Goal: Information Seeking & Learning: Learn about a topic

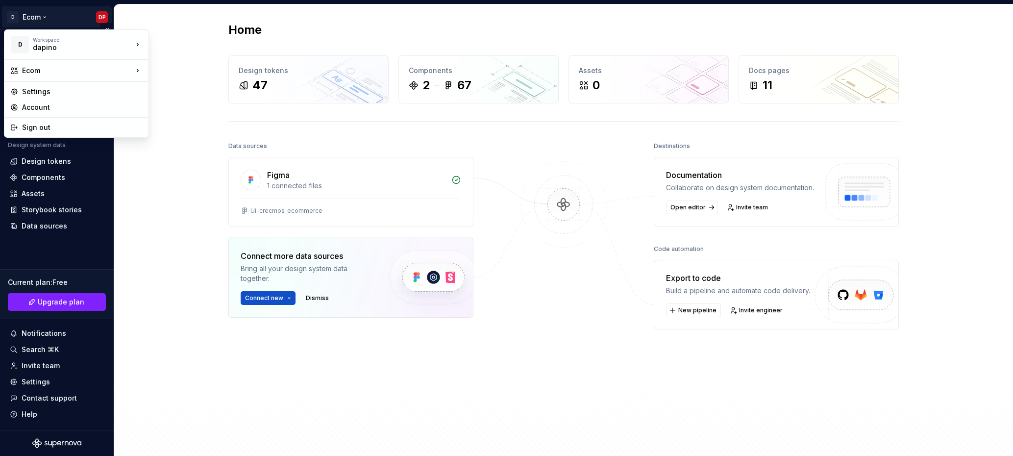
click at [49, 16] on html "D Ecom DP Version Current draft Home Documentation Analytics Code automation De…" at bounding box center [506, 228] width 1013 height 456
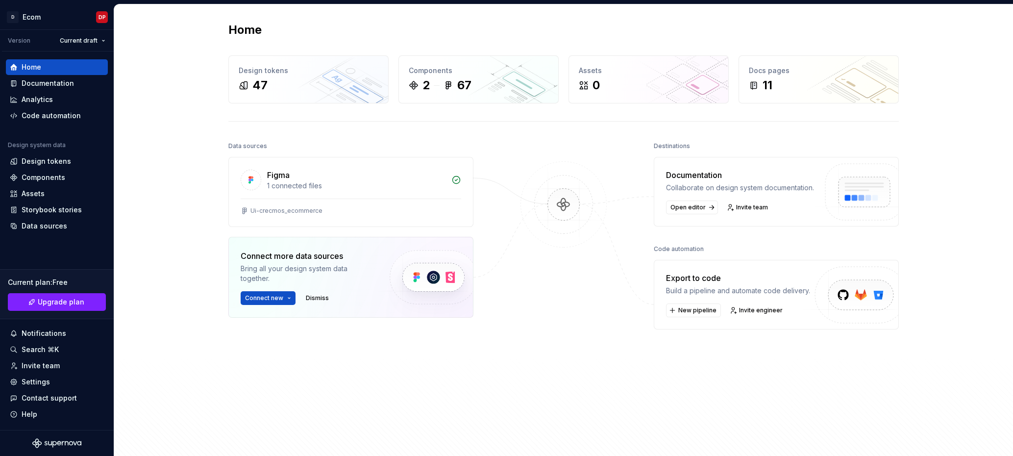
click at [184, 84] on html "D Ecom DP Version Current draft Home Documentation Analytics Code automation De…" at bounding box center [506, 228] width 1013 height 456
click at [53, 81] on div "Documentation" at bounding box center [48, 83] width 52 height 10
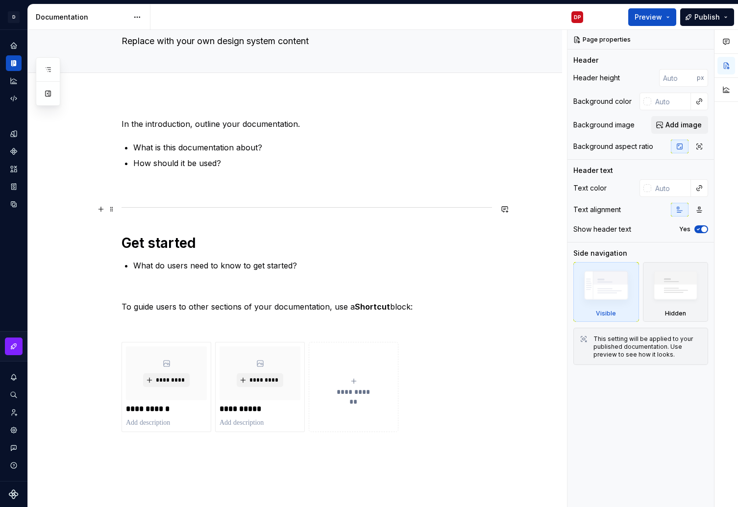
scroll to position [57, 0]
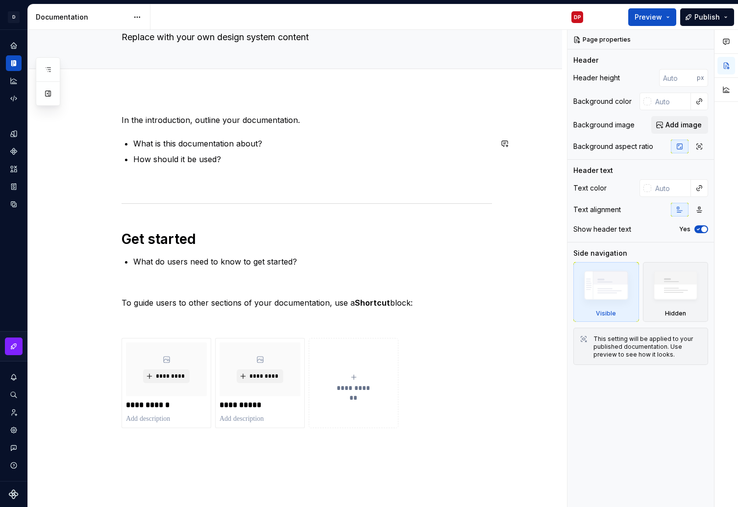
click at [171, 136] on div "**********" at bounding box center [307, 309] width 370 height 390
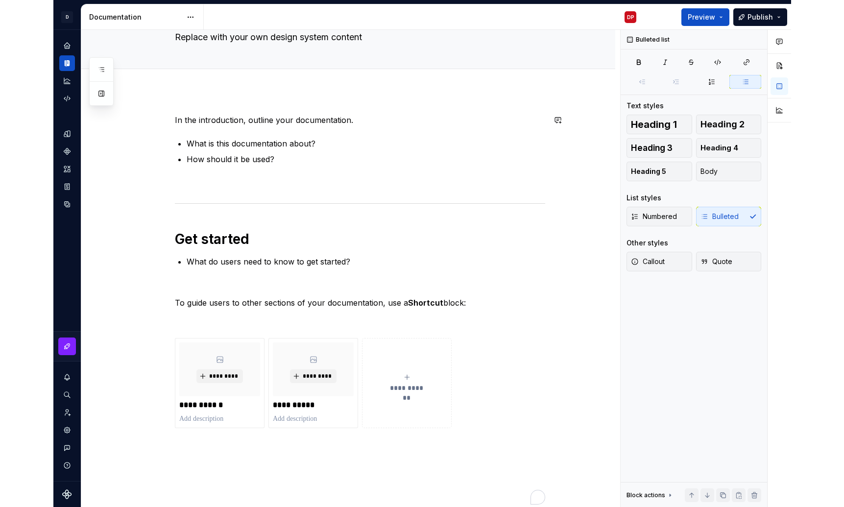
scroll to position [154, 0]
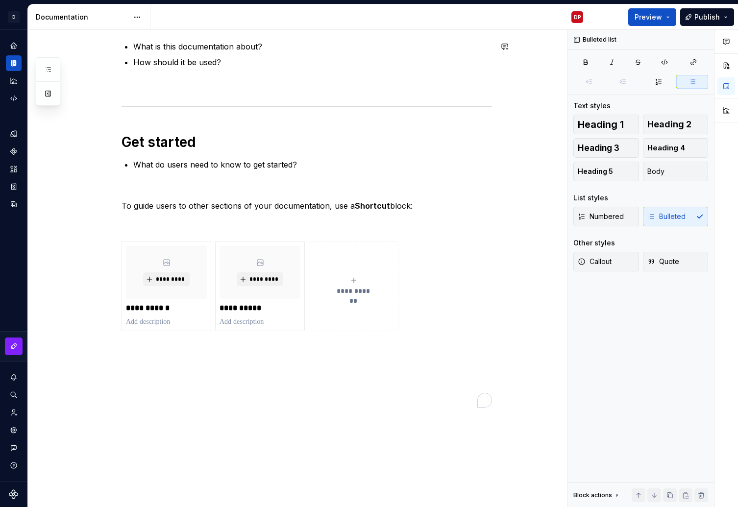
click at [76, 99] on div "**********" at bounding box center [295, 283] width 534 height 578
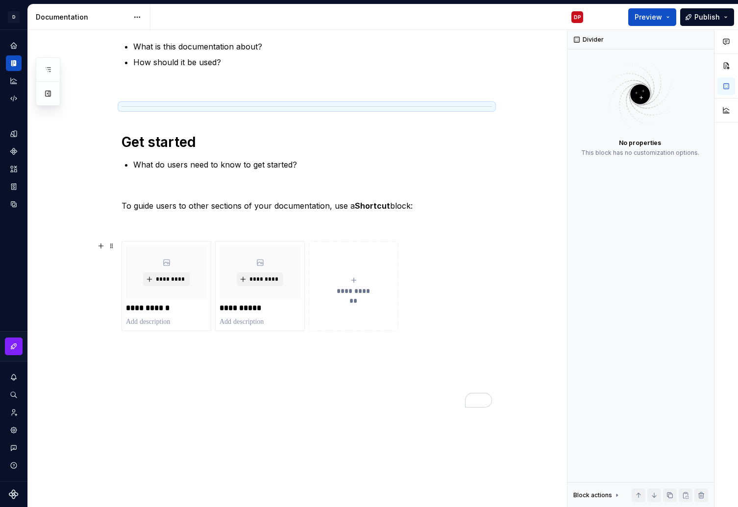
click at [93, 266] on div "**********" at bounding box center [295, 283] width 534 height 578
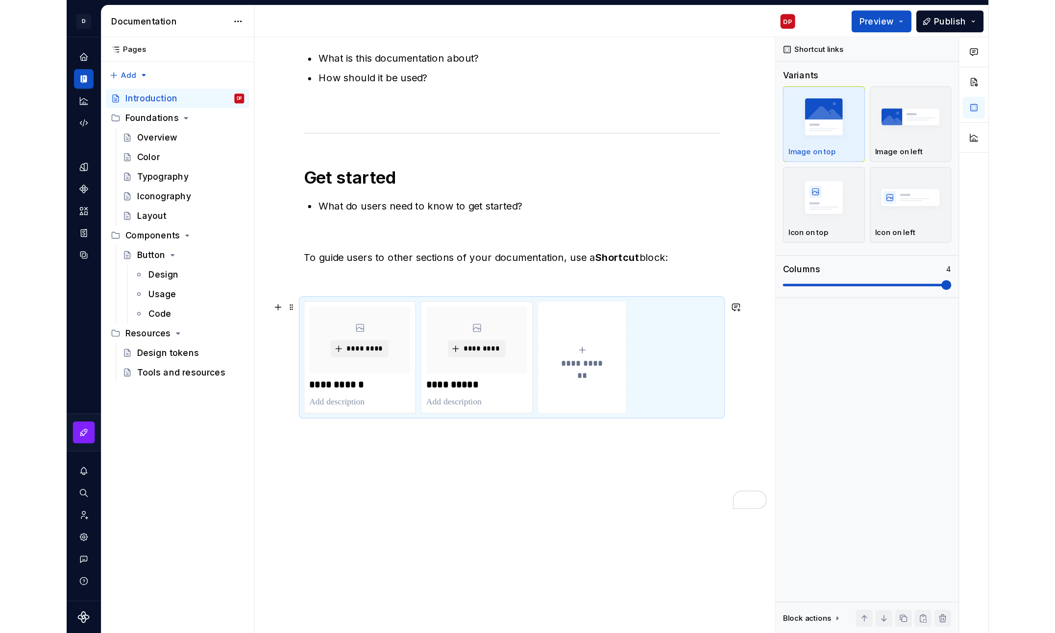
scroll to position [0, 0]
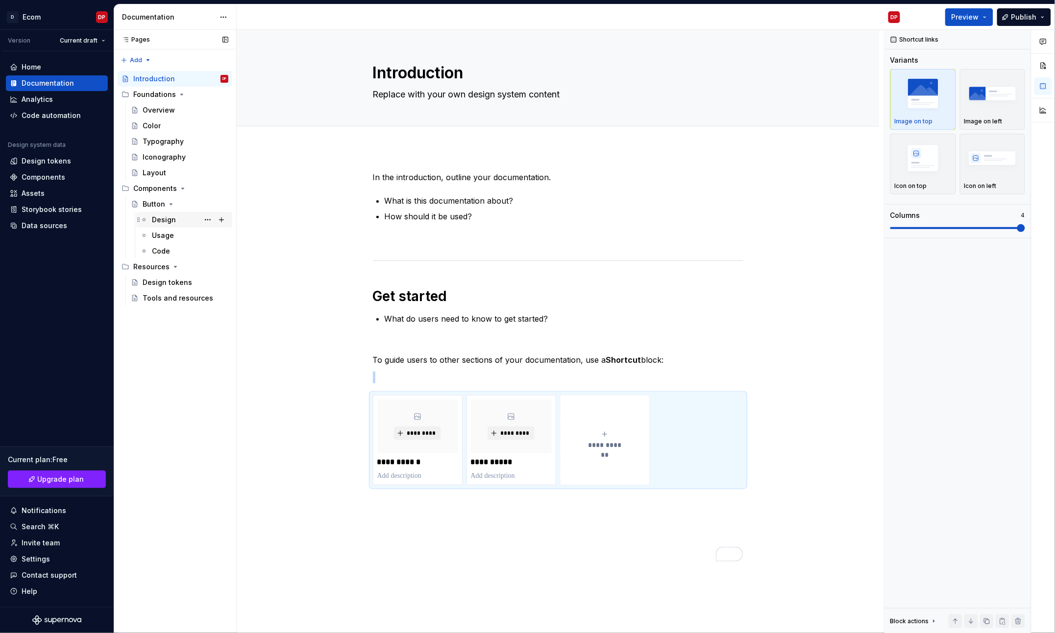
click at [160, 222] on div "Design" at bounding box center [164, 220] width 24 height 10
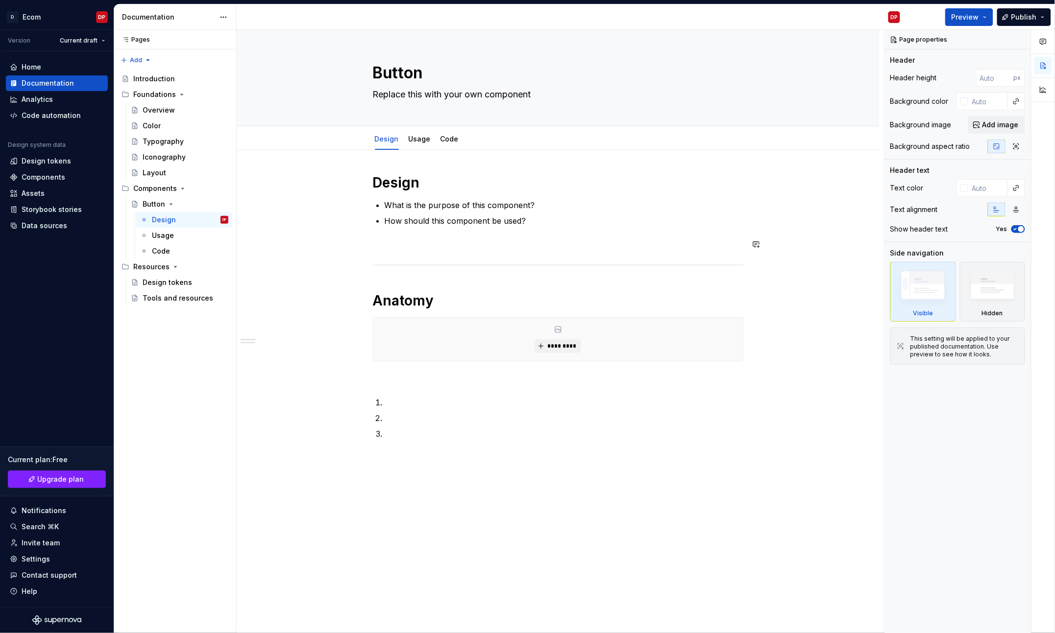
scroll to position [31, 0]
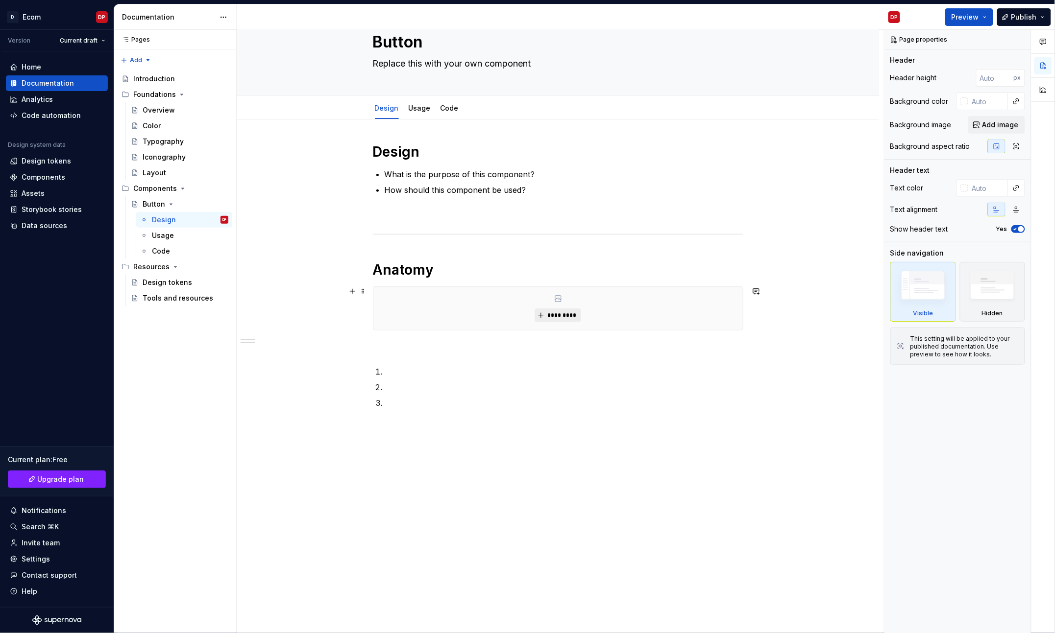
click at [559, 309] on button "*********" at bounding box center [558, 316] width 47 height 14
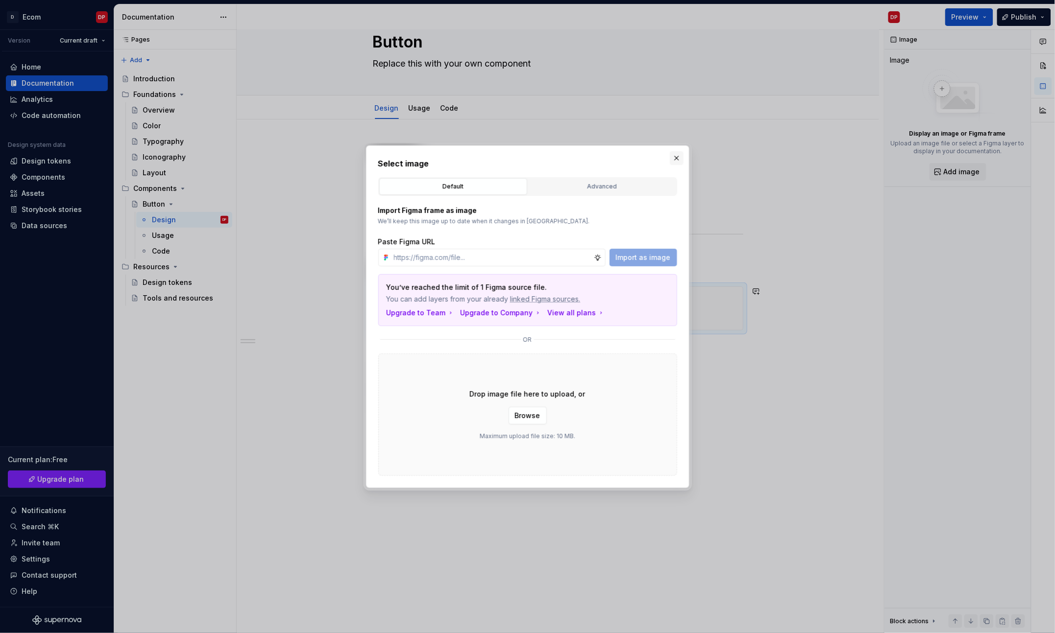
click at [678, 156] on button "button" at bounding box center [677, 158] width 14 height 14
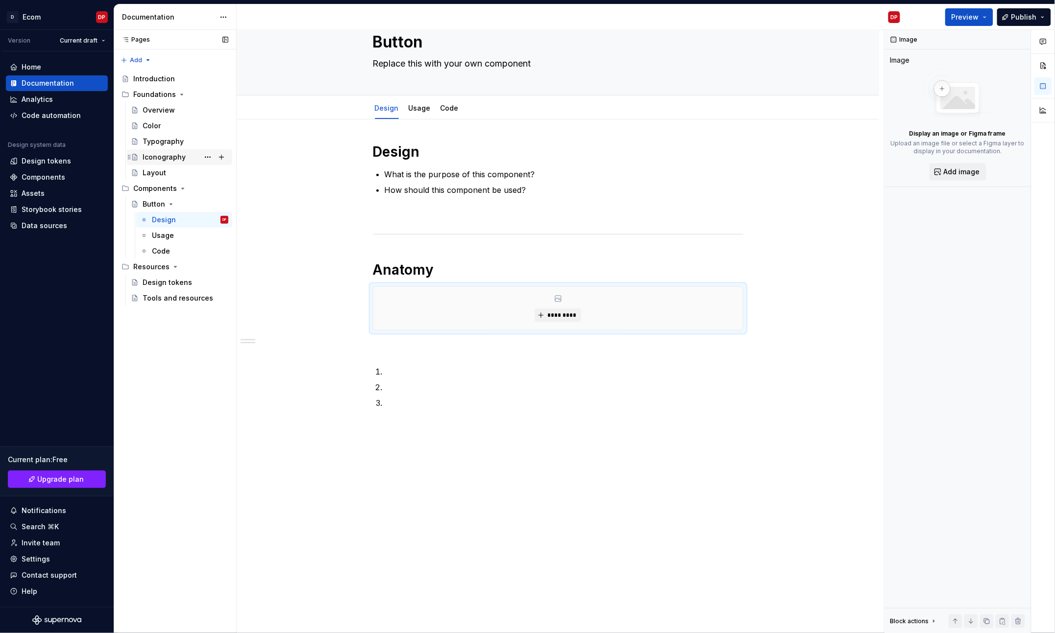
click at [168, 155] on div "Iconography" at bounding box center [164, 157] width 43 height 10
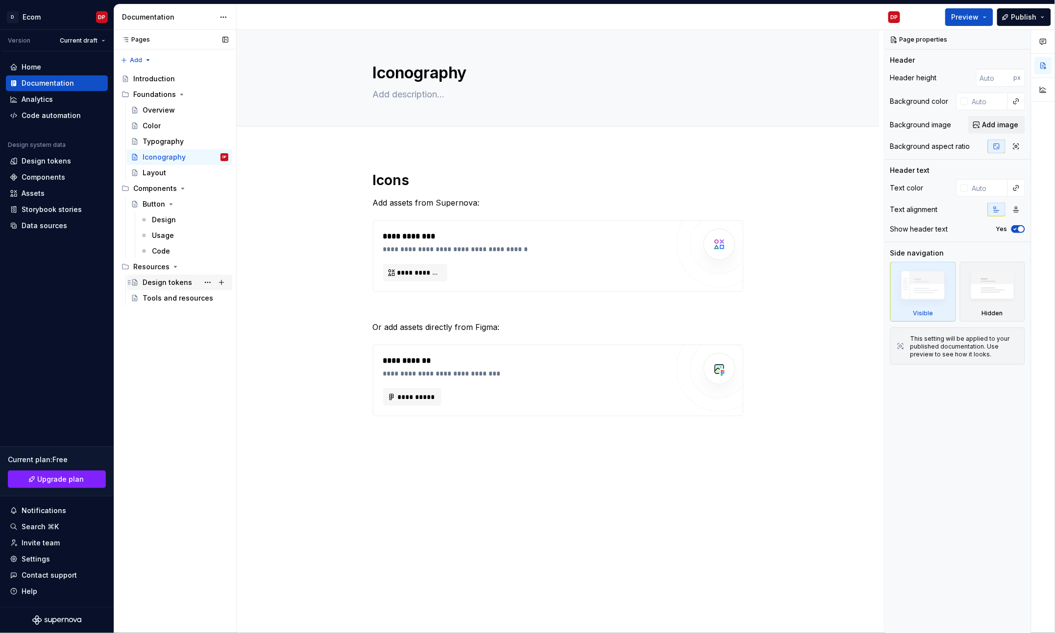
click at [172, 286] on div "Design tokens" at bounding box center [167, 283] width 49 height 10
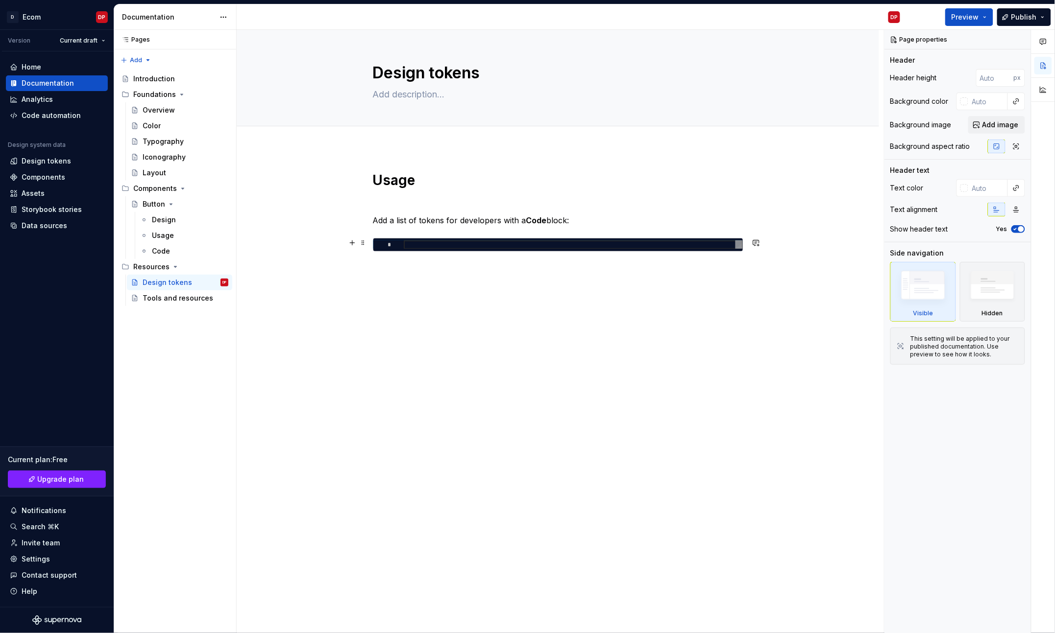
click at [420, 246] on div at bounding box center [573, 245] width 339 height 9
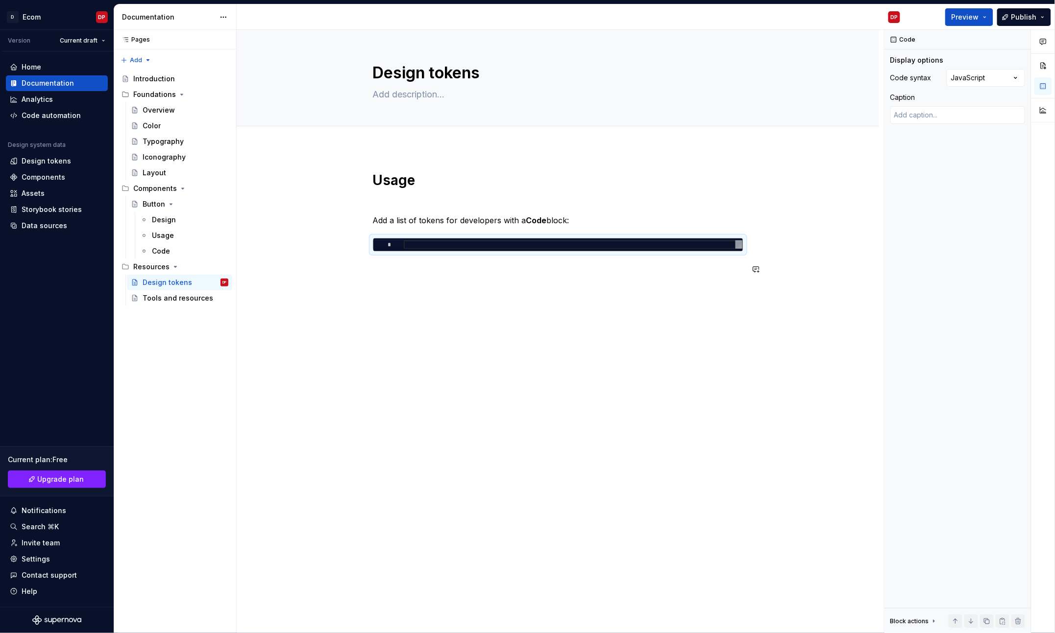
drag, startPoint x: 507, startPoint y: 311, endPoint x: 553, endPoint y: 283, distance: 53.4
click at [507, 311] on div "Usage Add a list of tokens for developers with a Code block: *" at bounding box center [558, 312] width 642 height 329
click at [41, 159] on div "Design tokens" at bounding box center [46, 161] width 49 height 10
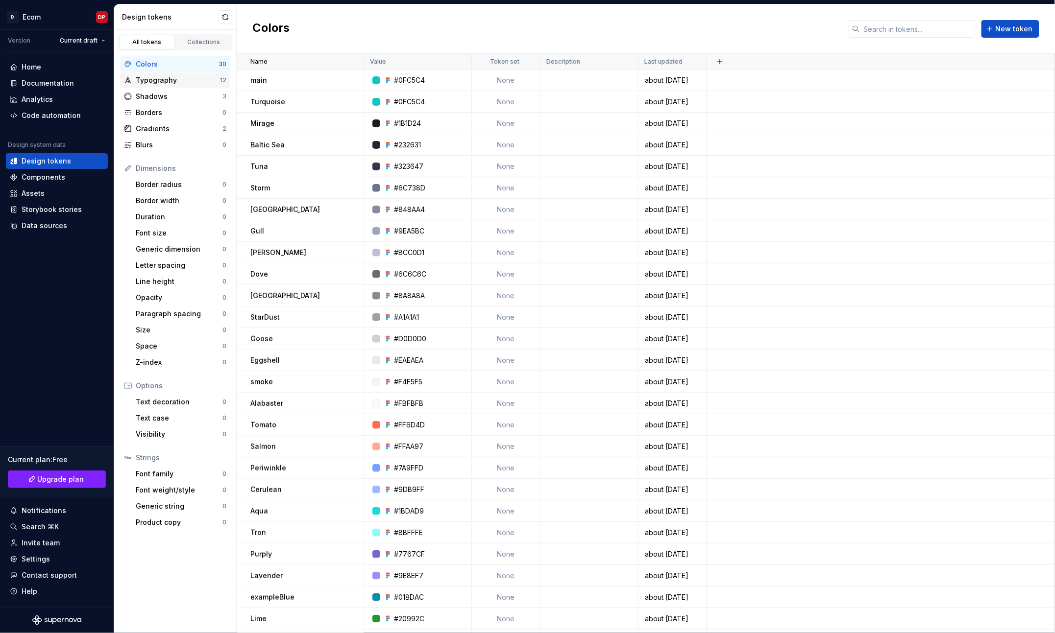
click at [159, 80] on div "Typography" at bounding box center [178, 80] width 84 height 10
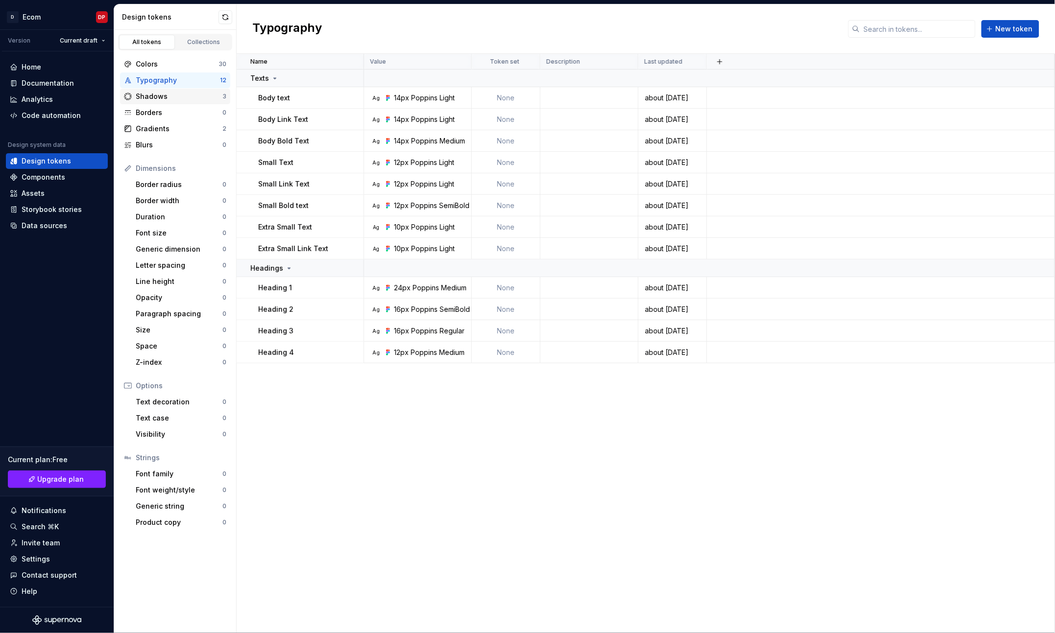
click at [161, 94] on div "Shadows" at bounding box center [179, 97] width 87 height 10
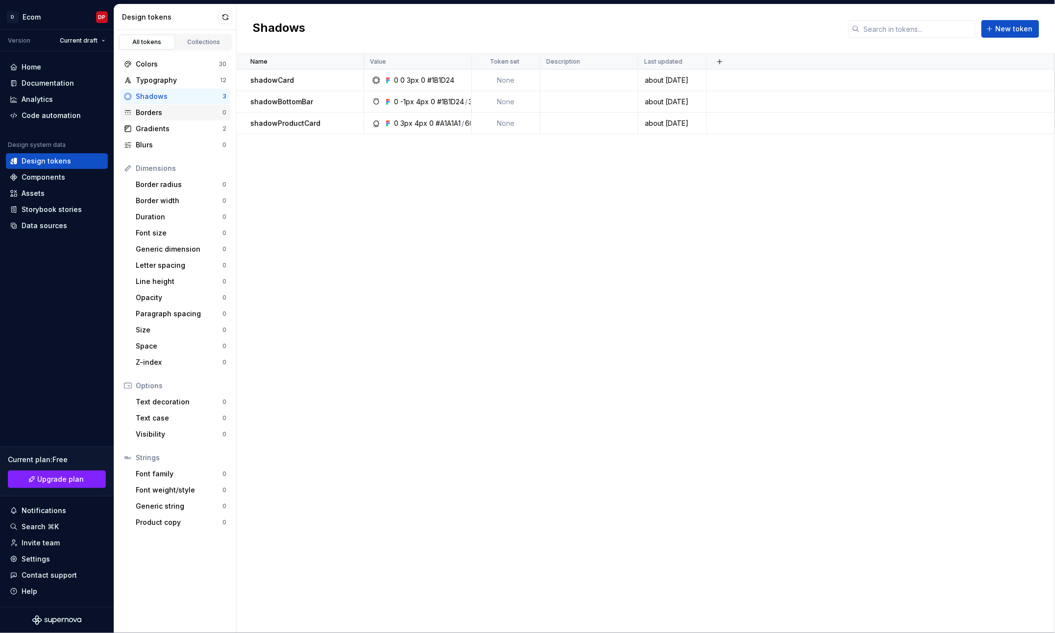
click at [155, 115] on div "Borders" at bounding box center [179, 113] width 87 height 10
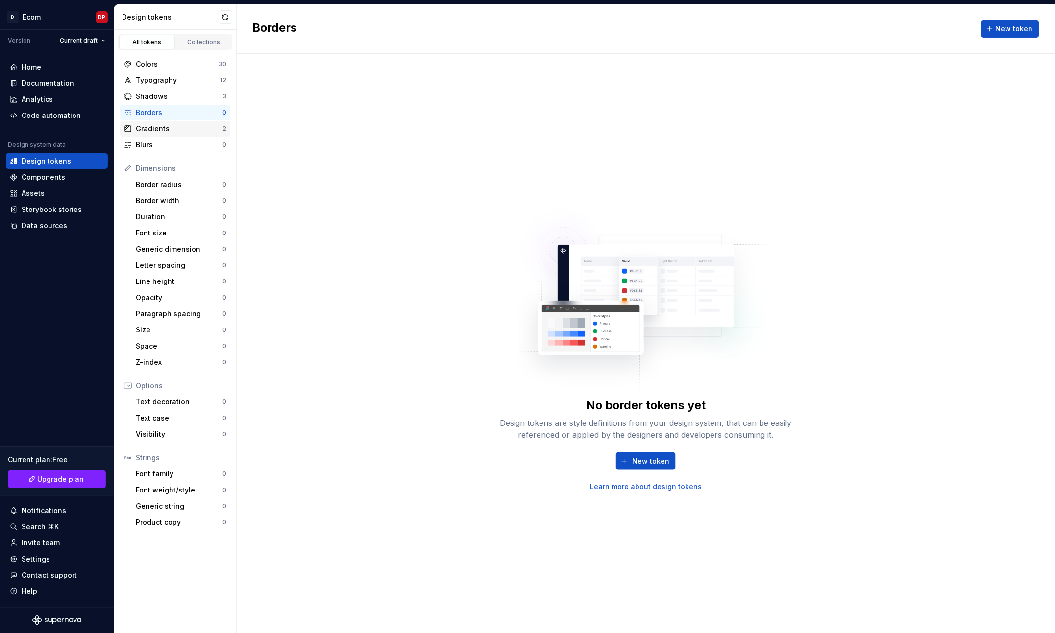
click at [166, 132] on div "Gradients" at bounding box center [179, 129] width 87 height 10
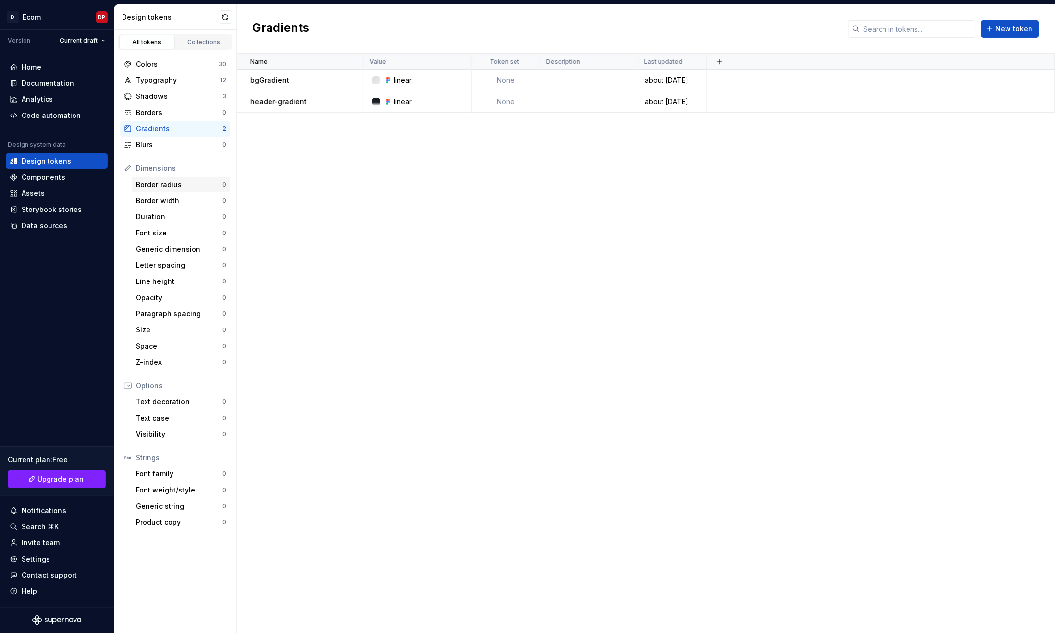
click at [176, 182] on div "Border radius" at bounding box center [179, 185] width 87 height 10
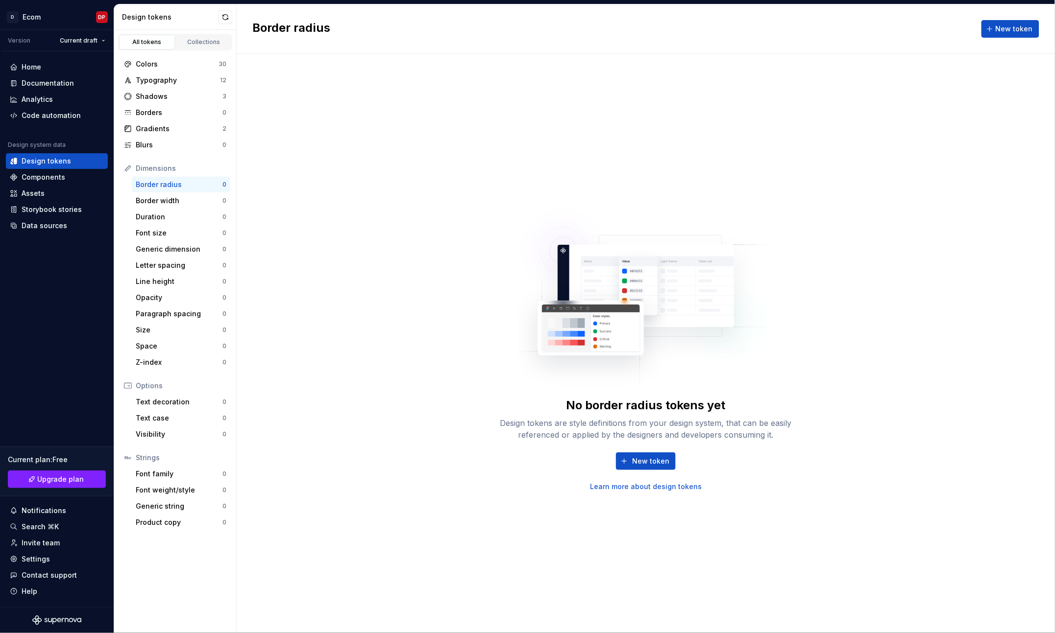
drag, startPoint x: 485, startPoint y: 188, endPoint x: 409, endPoint y: 141, distance: 88.9
click at [470, 179] on div "No border radius tokens yet Design tokens are style definitions from your desig…" at bounding box center [646, 344] width 818 height 580
click at [37, 64] on div "Home" at bounding box center [32, 67] width 20 height 10
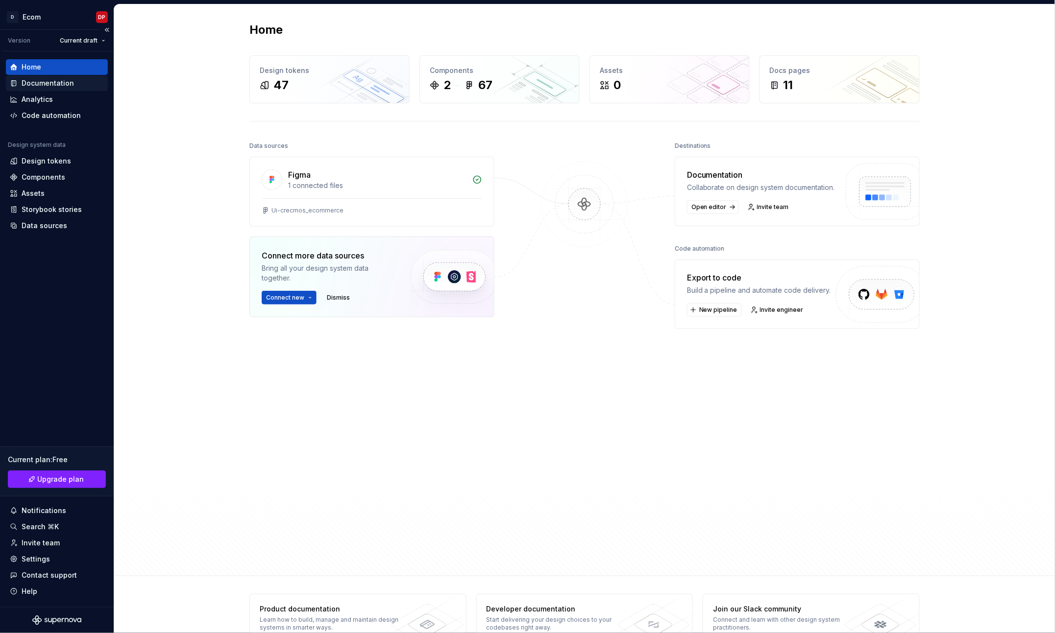
click at [46, 85] on div "Documentation" at bounding box center [48, 83] width 52 height 10
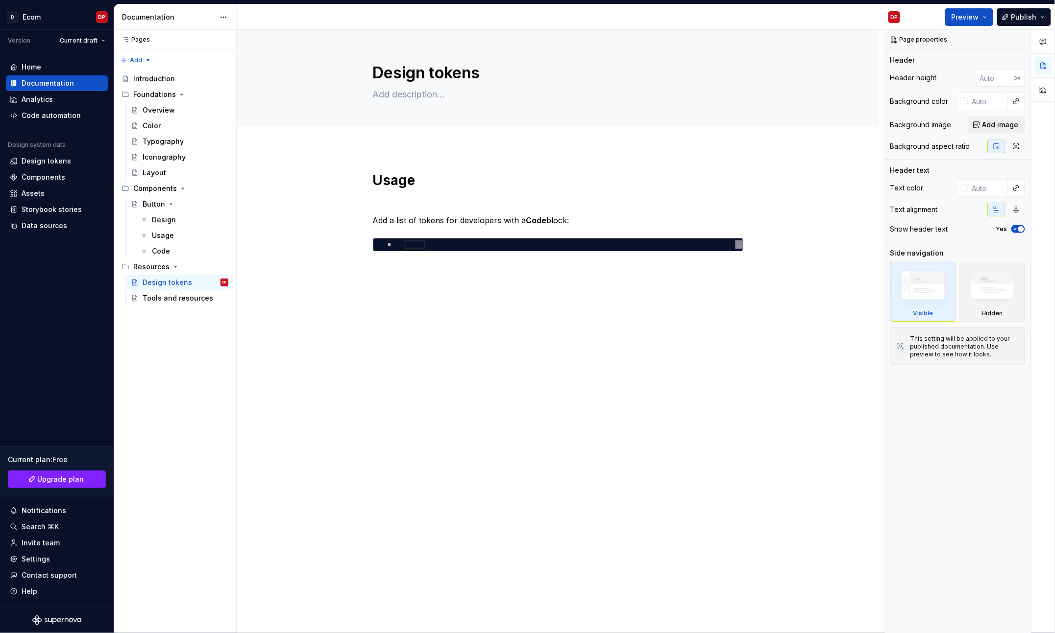
click at [335, 358] on div "Usage Add a list of tokens for developers with a Code block: *" at bounding box center [558, 312] width 642 height 329
click at [166, 246] on div "Code" at bounding box center [161, 251] width 18 height 10
click at [154, 248] on div "Code" at bounding box center [161, 251] width 18 height 10
click at [150, 203] on div "Button" at bounding box center [154, 204] width 23 height 10
click at [345, 328] on div "Usage Add a list of tokens for developers with a Code block: *" at bounding box center [558, 312] width 642 height 329
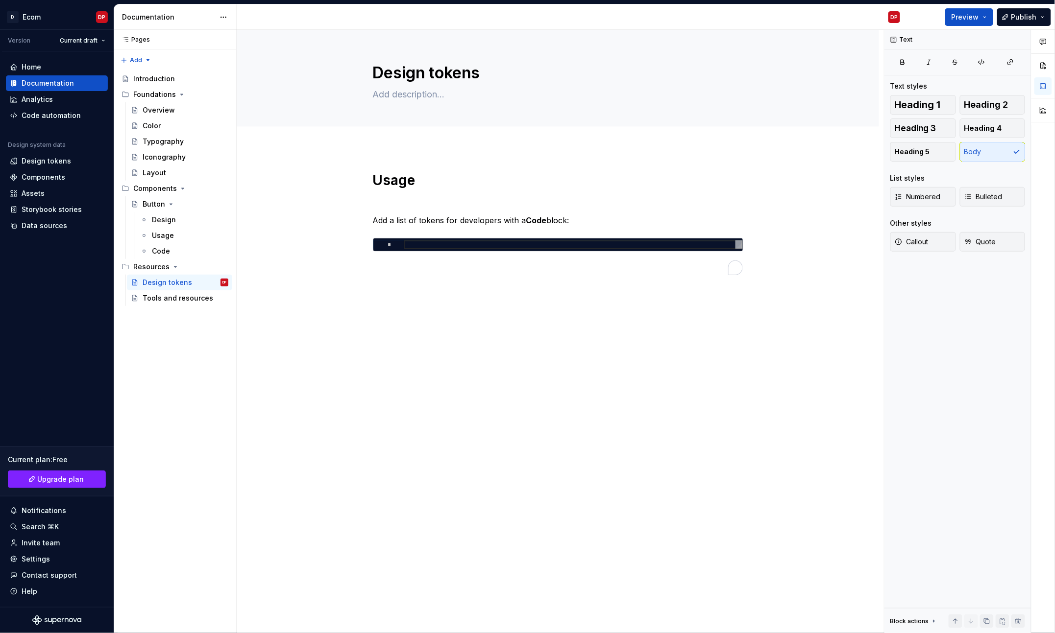
click at [435, 292] on div "Usage Add a list of tokens for developers with a Code block: *" at bounding box center [558, 312] width 642 height 329
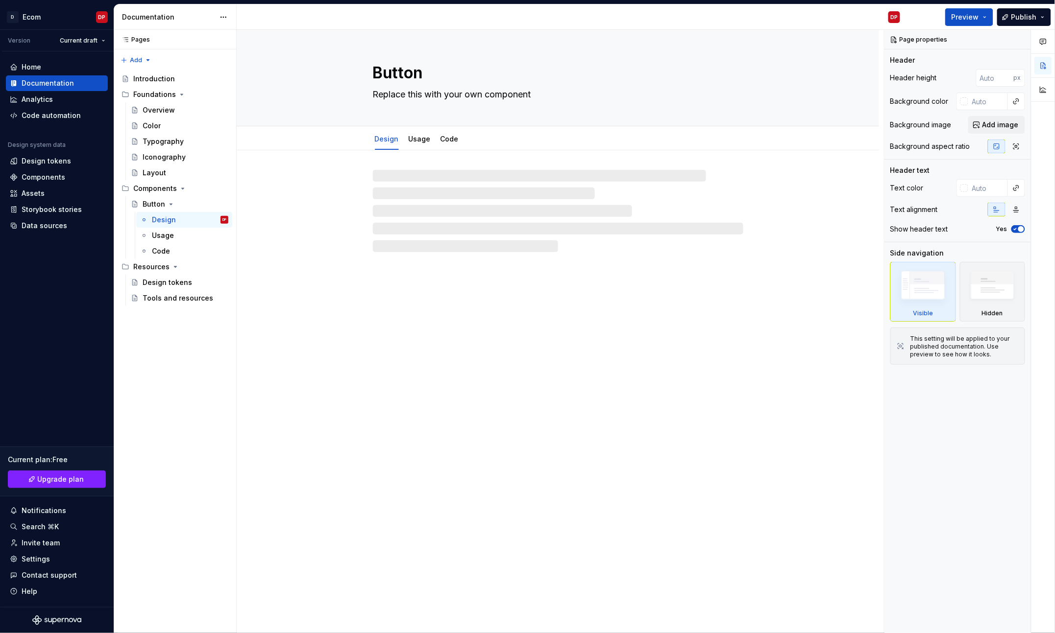
click at [378, 433] on div "Button Replace this with your own component Design Usage Code" at bounding box center [558, 332] width 642 height 604
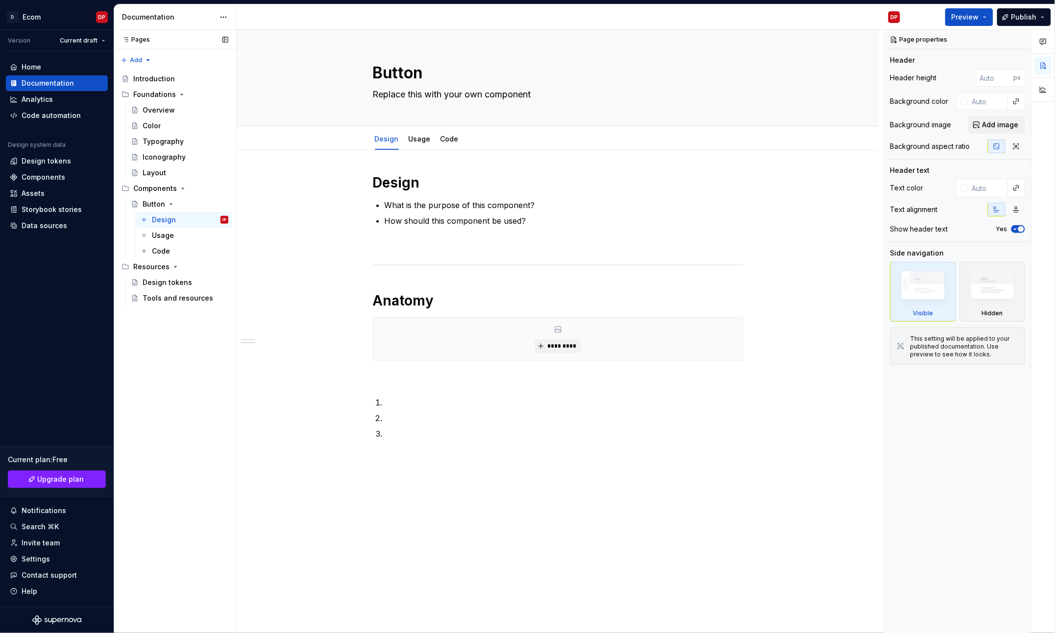
click at [234, 415] on div "Pages Pages Add Accessibility guide for tree Page tree. Navigate the tree with …" at bounding box center [175, 332] width 122 height 604
type textarea "*"
